Goal: Information Seeking & Learning: Learn about a topic

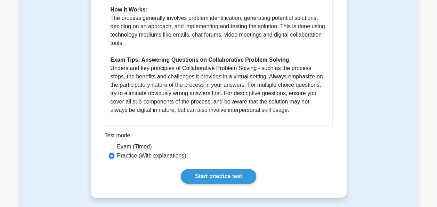
scroll to position [348, 0]
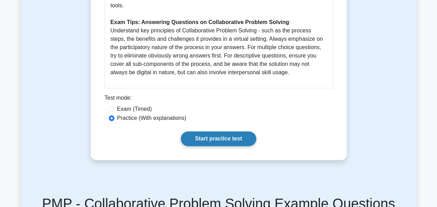
click at [241, 144] on link "Start practice test" at bounding box center [218, 138] width 75 height 15
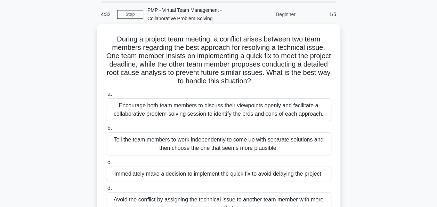
scroll to position [35, 0]
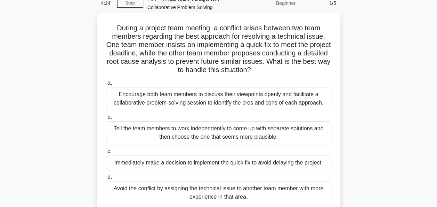
click at [225, 104] on div "Encourage both team members to discuss their viewpoints openly and facilitate a…" at bounding box center [218, 98] width 225 height 23
click at [106, 85] on input "a. Encourage both team members to discuss their viewpoints openly and facilitat…" at bounding box center [106, 83] width 0 height 5
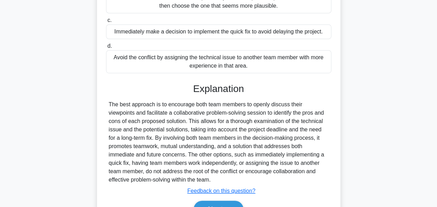
scroll to position [205, 0]
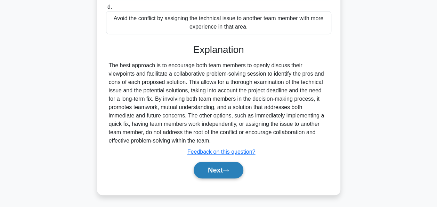
click at [224, 171] on button "Next" at bounding box center [219, 169] width 50 height 17
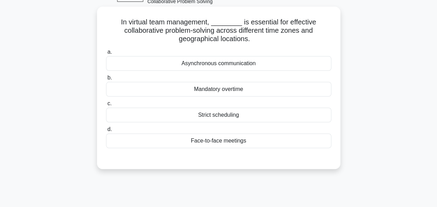
scroll to position [0, 0]
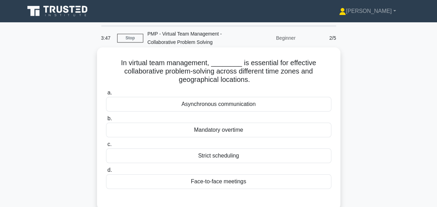
click at [227, 104] on div "Asynchronous communication" at bounding box center [218, 104] width 225 height 15
click at [106, 95] on input "a. Asynchronous communication" at bounding box center [106, 92] width 0 height 5
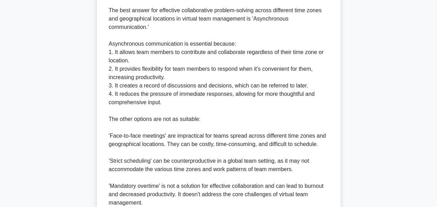
scroll to position [271, 0]
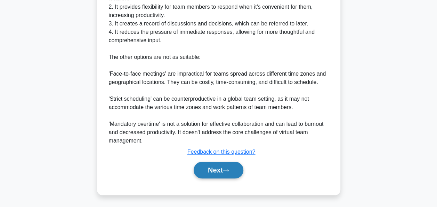
click at [226, 168] on icon at bounding box center [226, 170] width 6 height 4
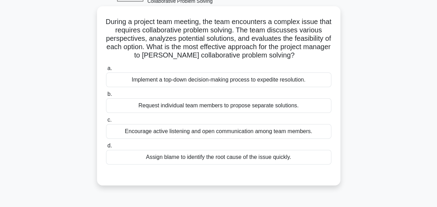
scroll to position [30, 0]
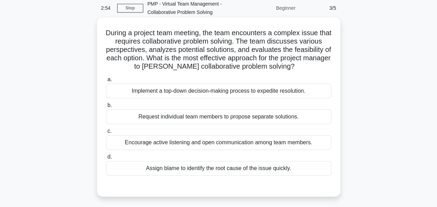
click at [196, 144] on div "Encourage active listening and open communication among team members." at bounding box center [218, 142] width 225 height 15
click at [106, 133] on input "c. Encourage active listening and open communication among team members." at bounding box center [106, 131] width 0 height 5
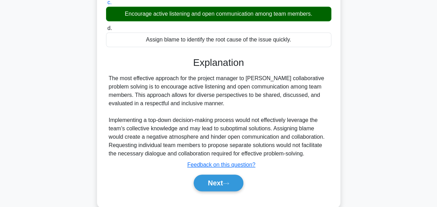
scroll to position [171, 0]
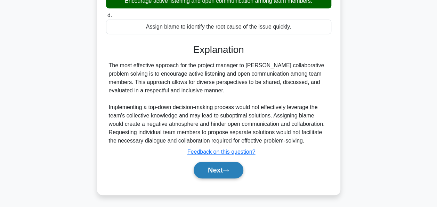
click at [221, 168] on button "Next" at bounding box center [219, 169] width 50 height 17
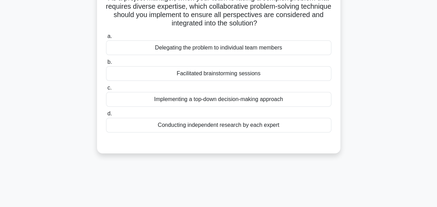
scroll to position [30, 0]
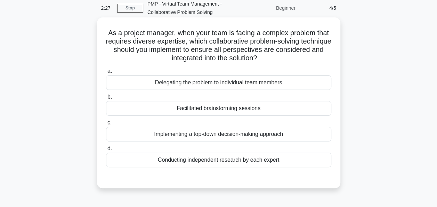
click at [207, 110] on div "Facilitated brainstorming sessions" at bounding box center [218, 108] width 225 height 15
click at [106, 99] on input "b. Facilitated brainstorming sessions" at bounding box center [106, 97] width 0 height 5
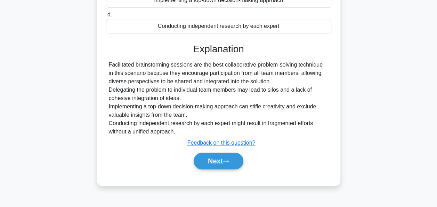
scroll to position [169, 0]
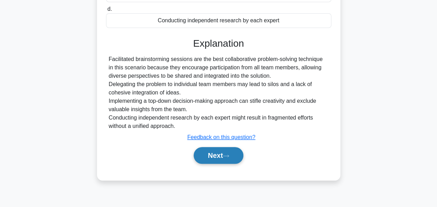
click at [218, 151] on button "Next" at bounding box center [219, 155] width 50 height 17
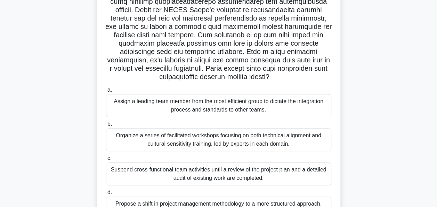
scroll to position [139, 0]
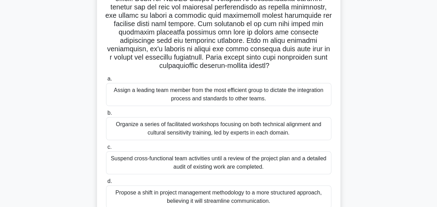
click at [232, 128] on div "Organize a series of facilitated workshops focusing on both technical alignment…" at bounding box center [218, 128] width 225 height 23
click at [106, 115] on input "b. Organize a series of facilitated workshops focusing on both technical alignm…" at bounding box center [106, 113] width 0 height 5
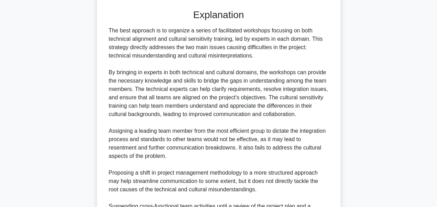
scroll to position [430, 0]
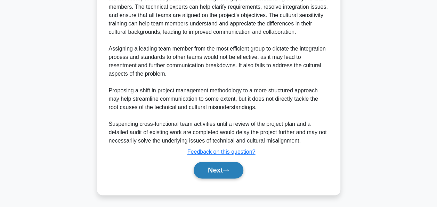
click at [231, 167] on button "Next" at bounding box center [219, 169] width 50 height 17
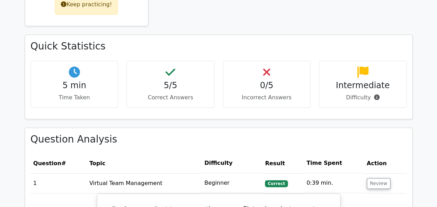
scroll to position [174, 0]
